Goal: Check status

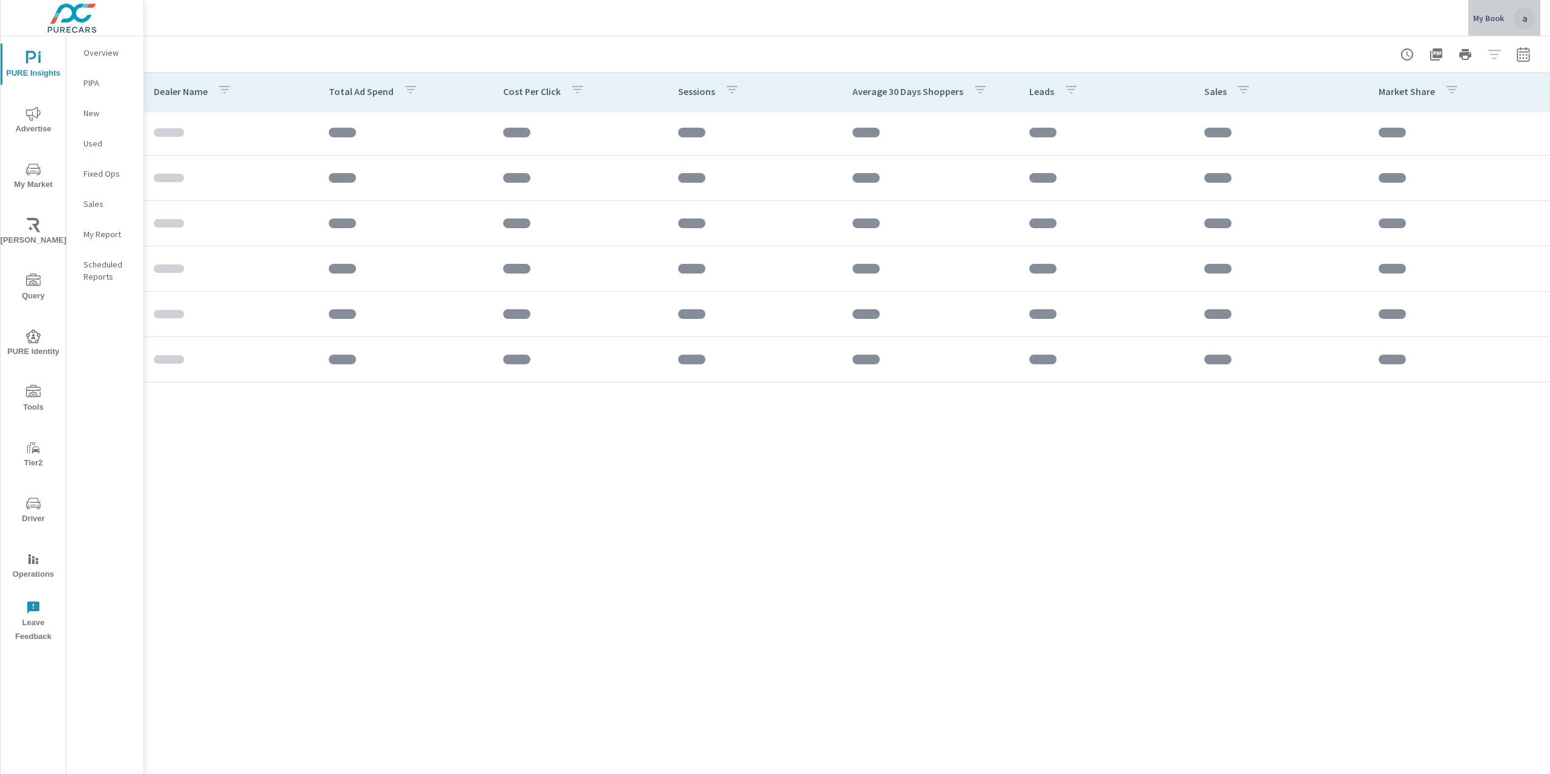
click at [1522, 15] on div "a" at bounding box center [1524, 18] width 22 height 22
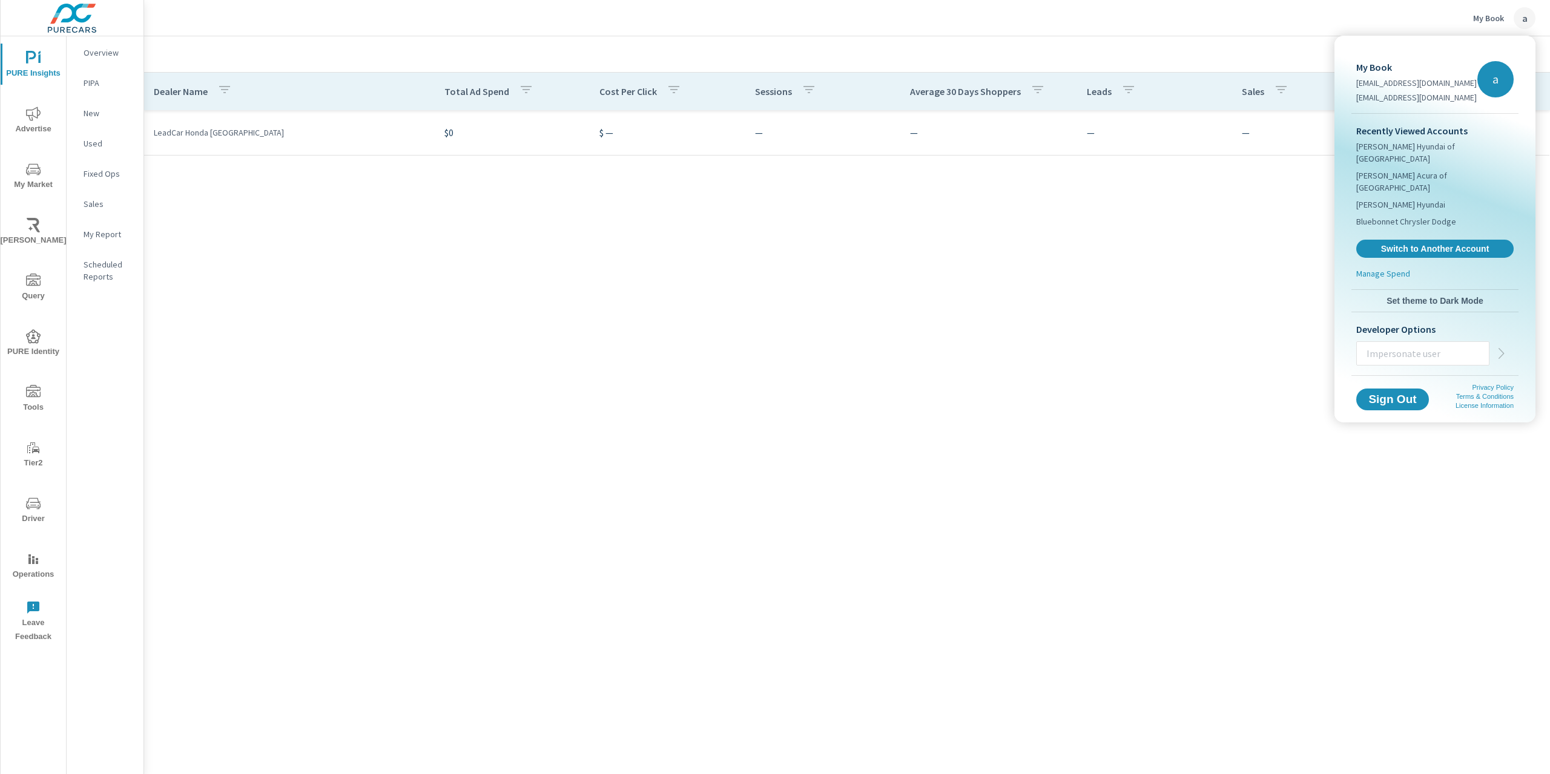
click at [1396, 338] on input "text" at bounding box center [1422, 353] width 132 height 31
type input "[EMAIL_ADDRESS][DOMAIN_NAME]"
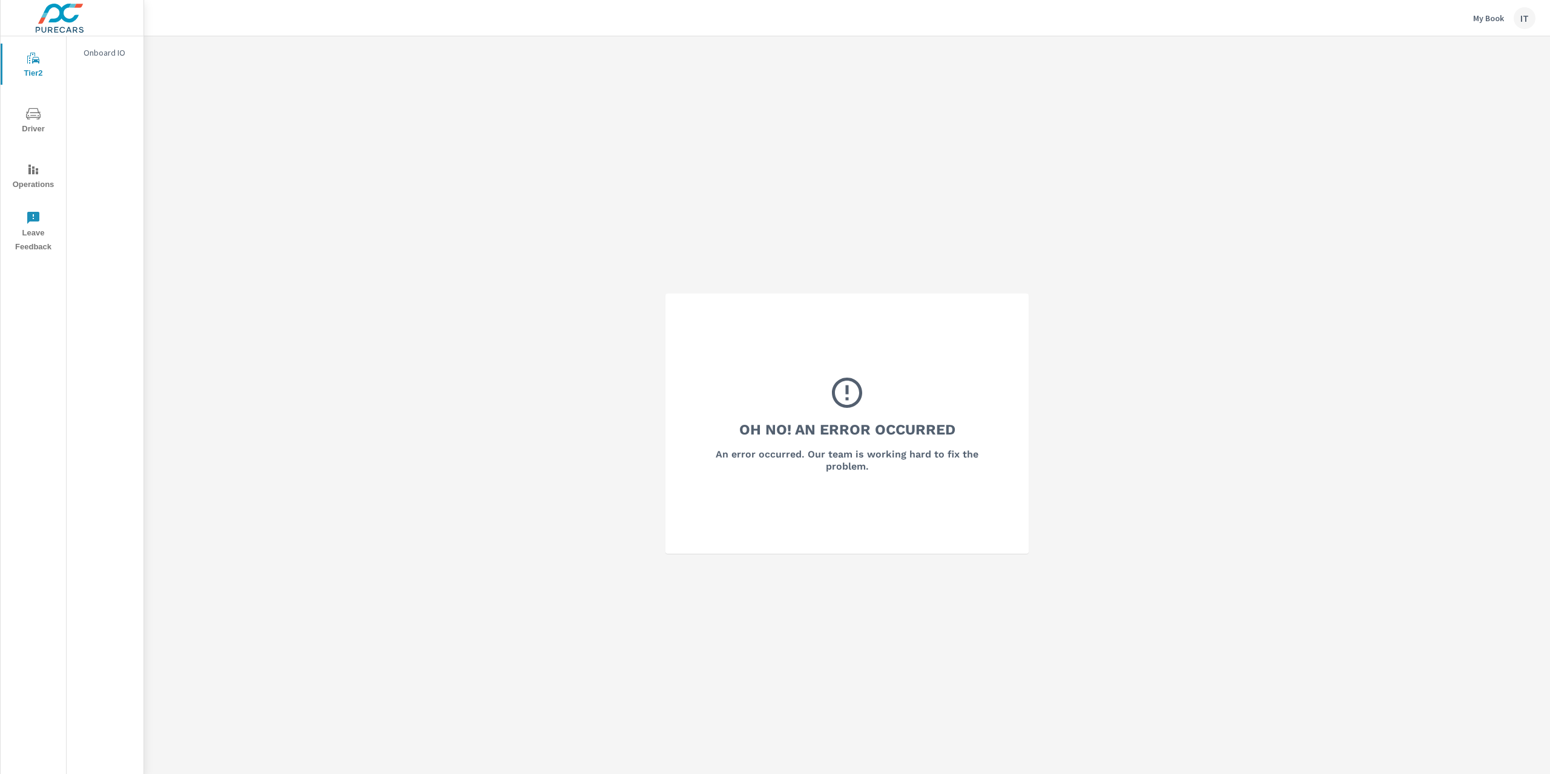
click at [1525, 24] on div "IT" at bounding box center [1524, 18] width 22 height 22
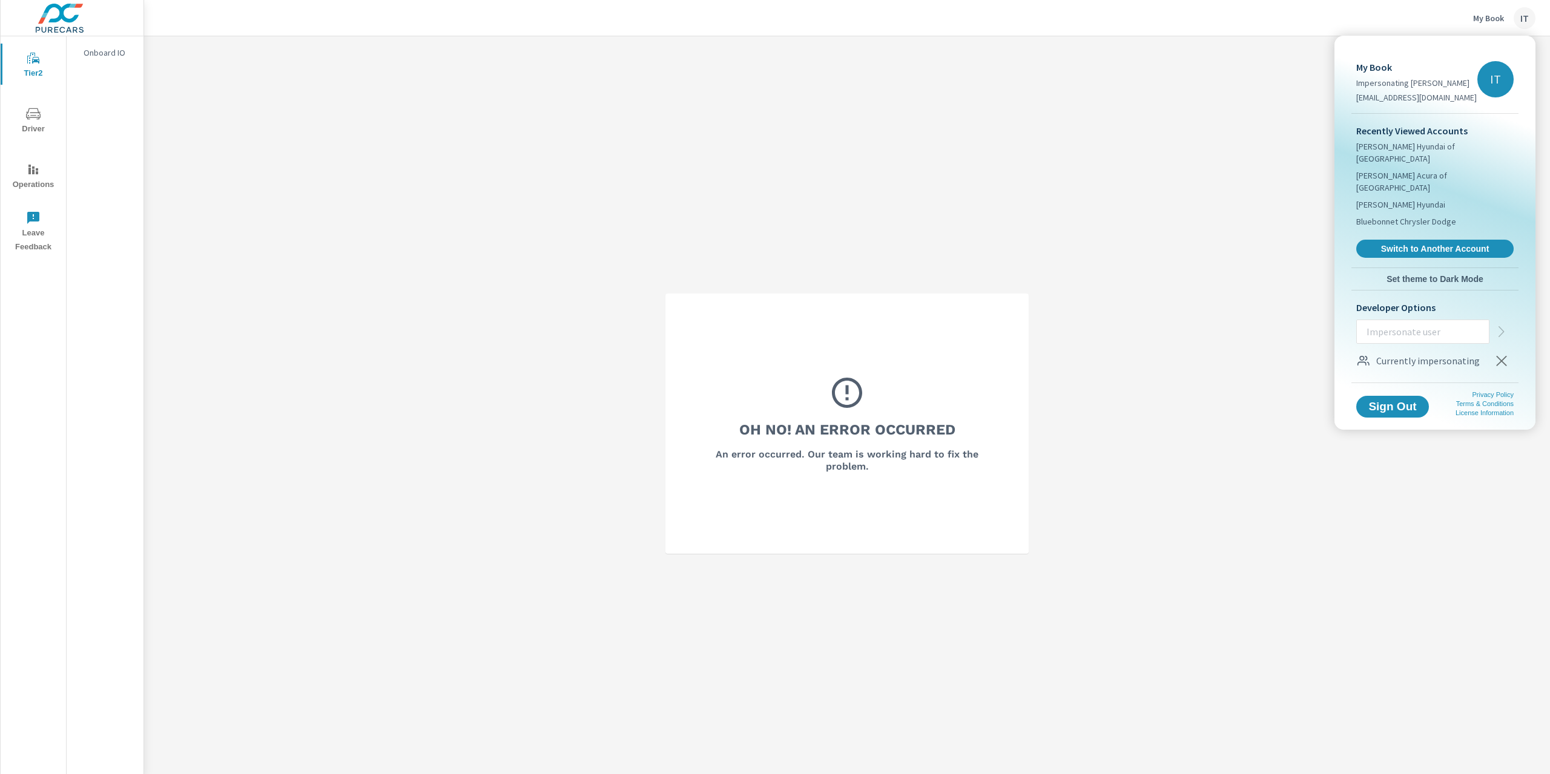
click at [1494, 353] on icon "button" at bounding box center [1501, 360] width 15 height 15
